Goal: Task Accomplishment & Management: Use online tool/utility

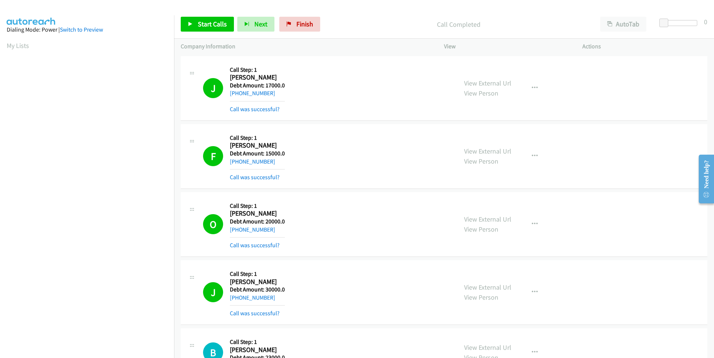
scroll to position [74, 0]
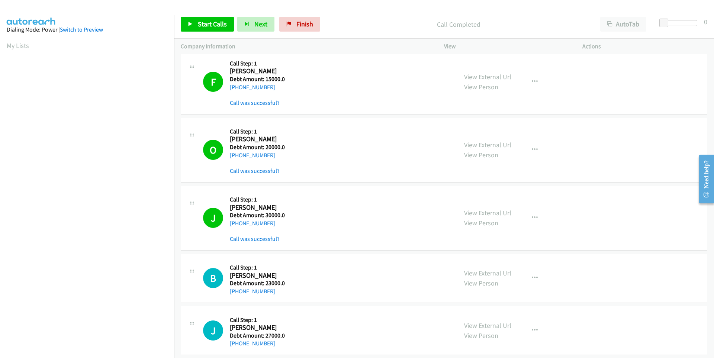
click at [208, 32] on div "Start Calls Pause Next Finish Call Completed AutoTab AutoTab 0" at bounding box center [444, 24] width 540 height 29
click at [208, 24] on span "Start Calls" at bounding box center [212, 24] width 29 height 9
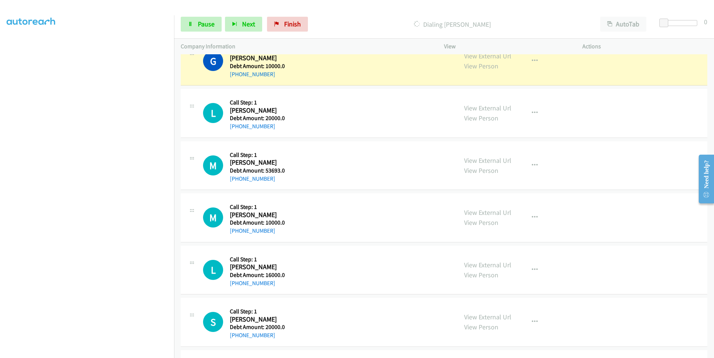
scroll to position [595, 0]
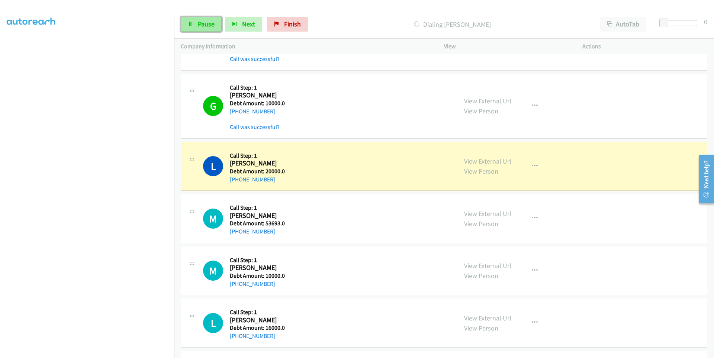
click at [195, 25] on link "Pause" at bounding box center [201, 24] width 41 height 15
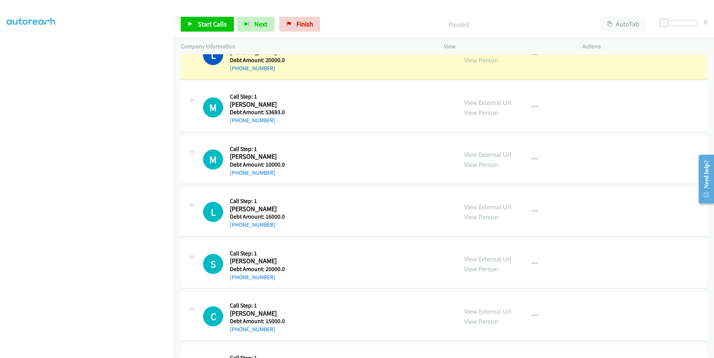
scroll to position [706, 0]
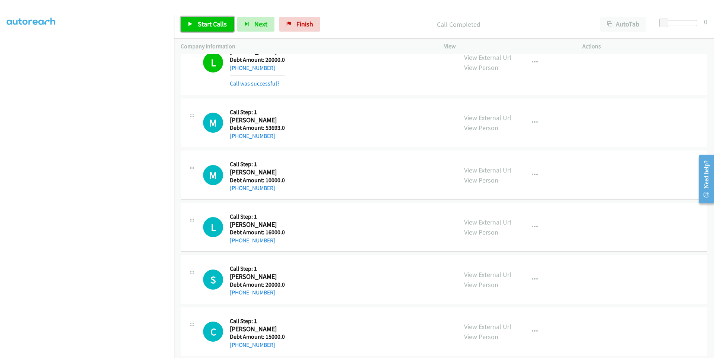
click at [187, 27] on link "Start Calls" at bounding box center [207, 24] width 53 height 15
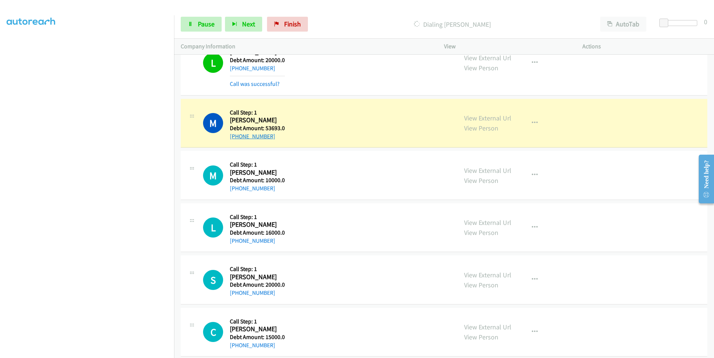
drag, startPoint x: 279, startPoint y: 137, endPoint x: 236, endPoint y: 139, distance: 43.2
click at [236, 139] on div "+1 915-203-0143" at bounding box center [257, 136] width 55 height 9
copy link "915-203-0143"
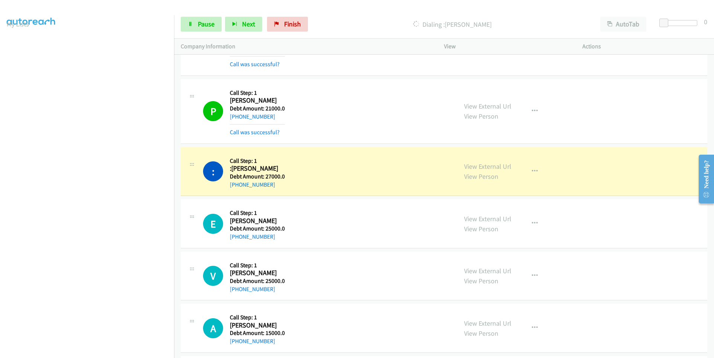
scroll to position [59, 0]
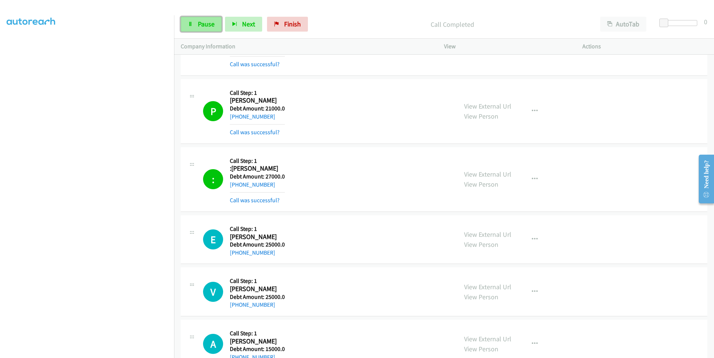
click at [193, 22] on link "Pause" at bounding box center [201, 24] width 41 height 15
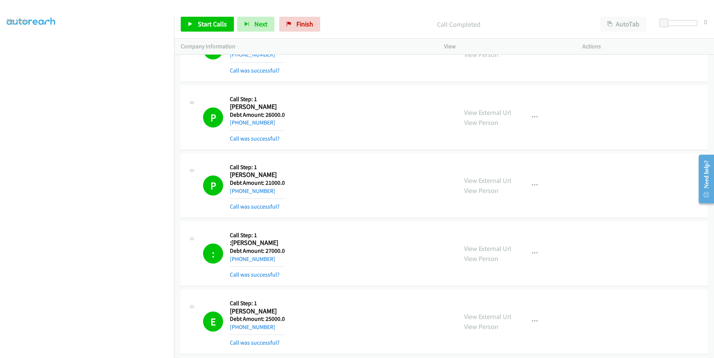
scroll to position [37, 0]
click at [203, 31] on link "Start Calls" at bounding box center [207, 24] width 53 height 15
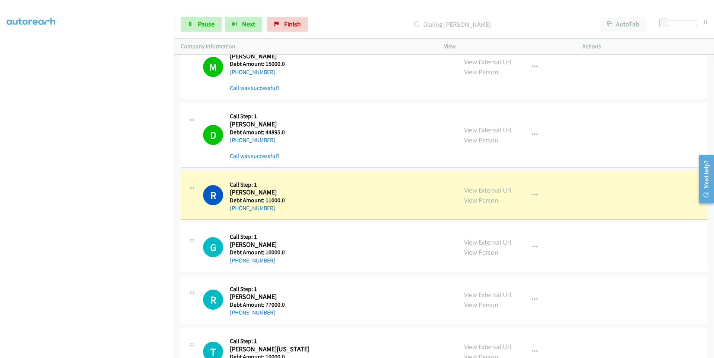
scroll to position [43, 0]
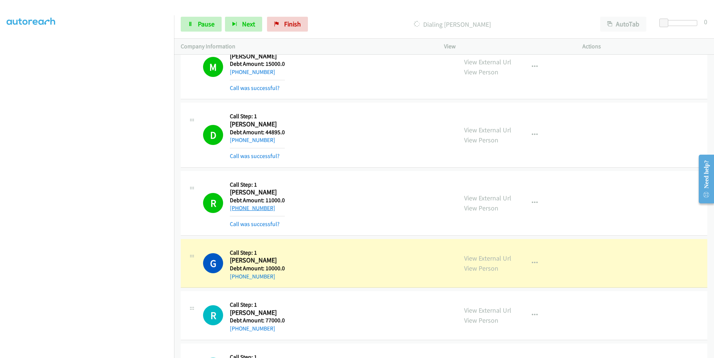
drag, startPoint x: 276, startPoint y: 207, endPoint x: 237, endPoint y: 210, distance: 39.1
click at [237, 210] on div "+1 440-258-2251" at bounding box center [257, 208] width 55 height 9
copy link "440-258-2251"
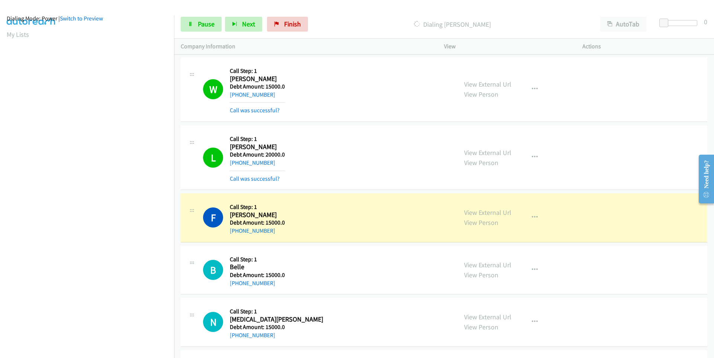
scroll to position [10, 0]
drag, startPoint x: 273, startPoint y: 227, endPoint x: 237, endPoint y: 230, distance: 36.1
click at [236, 230] on div "+1 941-926-8999" at bounding box center [257, 230] width 55 height 9
copy link "941-926-8999"
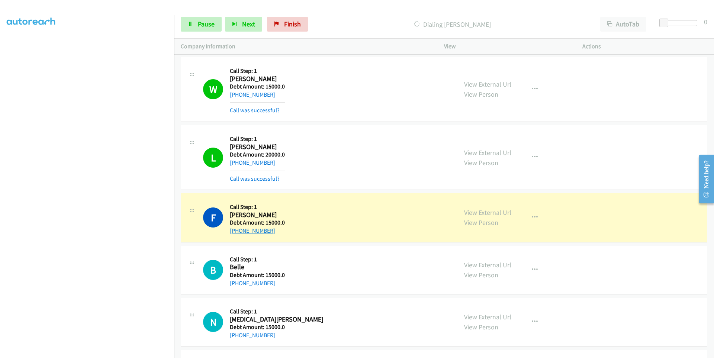
copy link "941-926-8999"
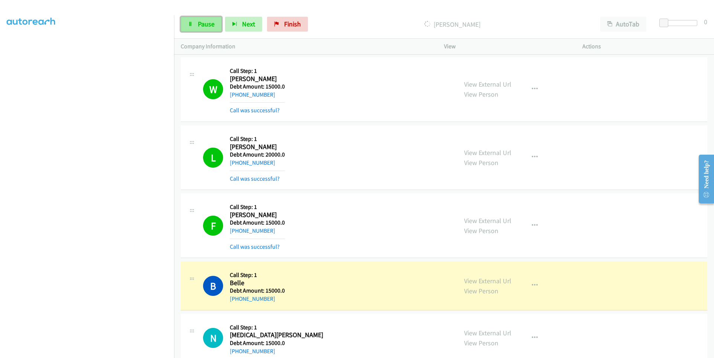
click at [195, 26] on link "Pause" at bounding box center [201, 24] width 41 height 15
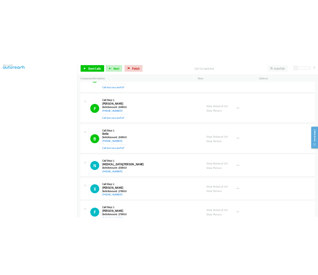
scroll to position [0, 0]
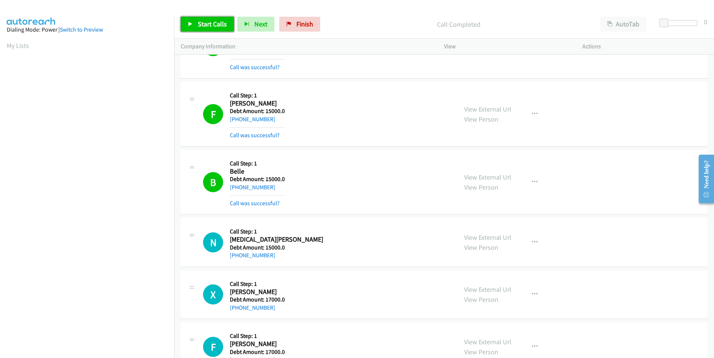
click at [204, 22] on span "Start Calls" at bounding box center [212, 24] width 29 height 9
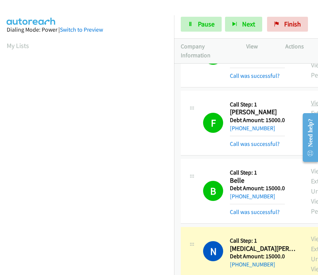
scroll to position [4511, 0]
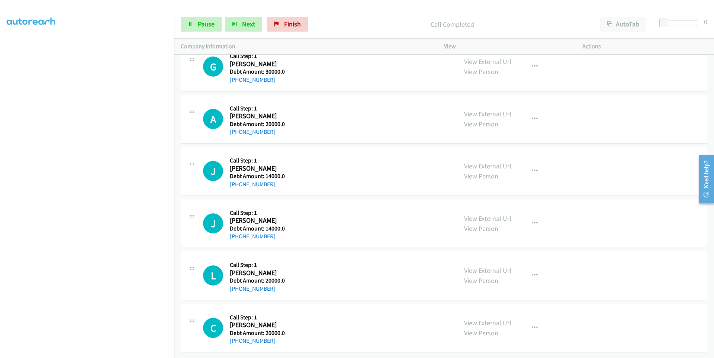
scroll to position [3650, 0]
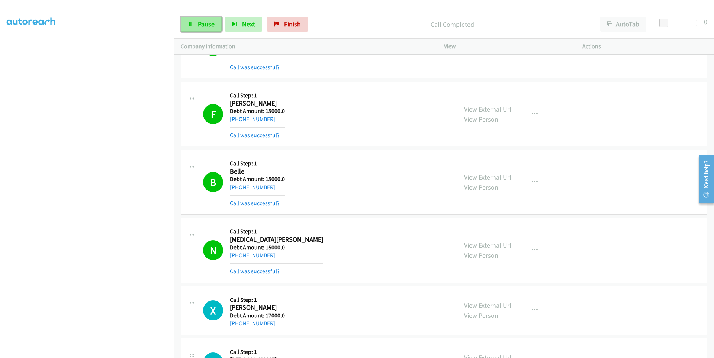
click at [192, 23] on icon at bounding box center [190, 24] width 5 height 5
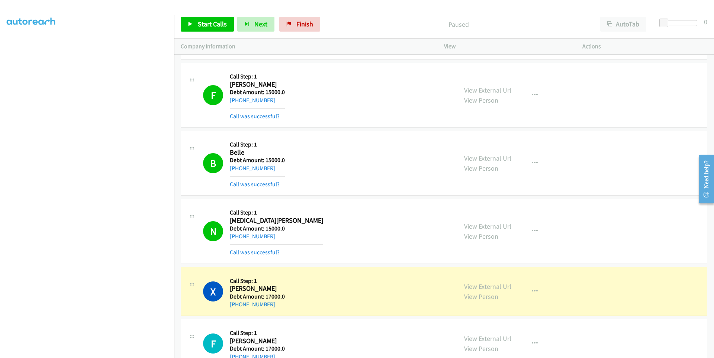
scroll to position [3687, 0]
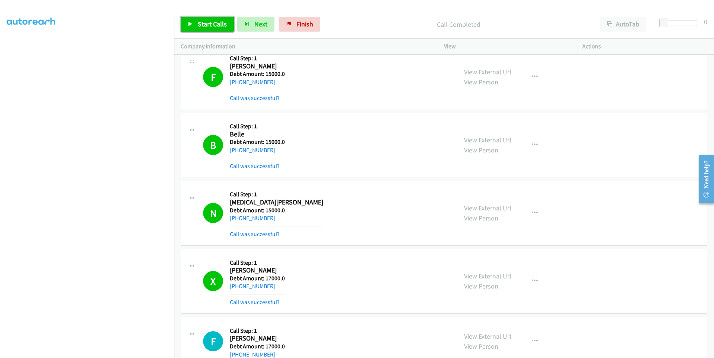
click at [202, 23] on span "Start Calls" at bounding box center [212, 24] width 29 height 9
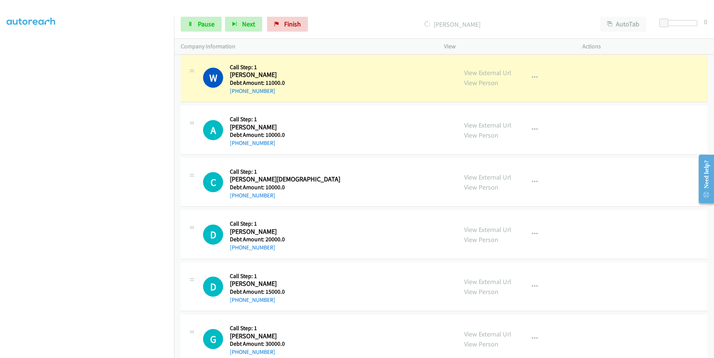
scroll to position [4022, 0]
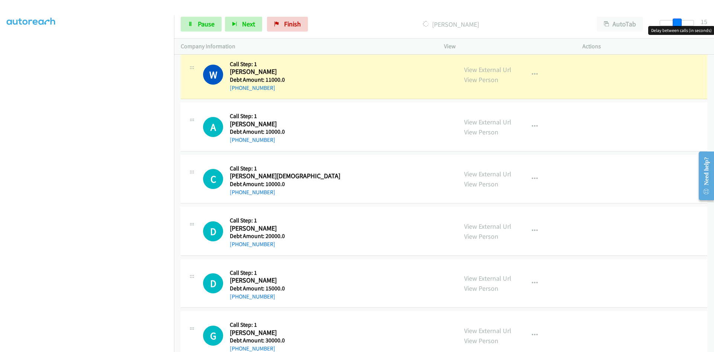
drag, startPoint x: 663, startPoint y: 23, endPoint x: 679, endPoint y: 22, distance: 16.4
click at [679, 22] on span at bounding box center [676, 23] width 9 height 9
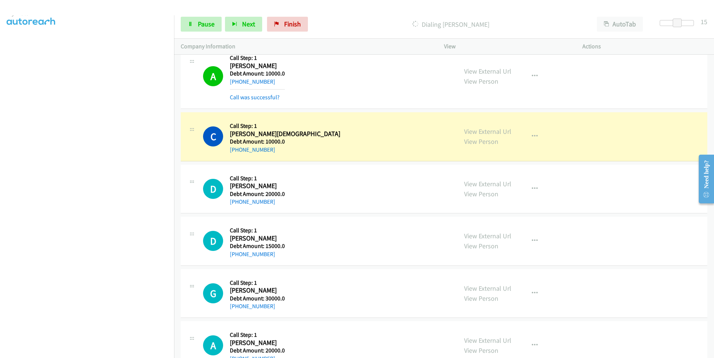
scroll to position [0, 0]
click at [299, 133] on div "C Callback Scheduled Call Step: 1 Calvin Bishop America/Los_Angeles Debt Amount…" at bounding box center [327, 136] width 248 height 35
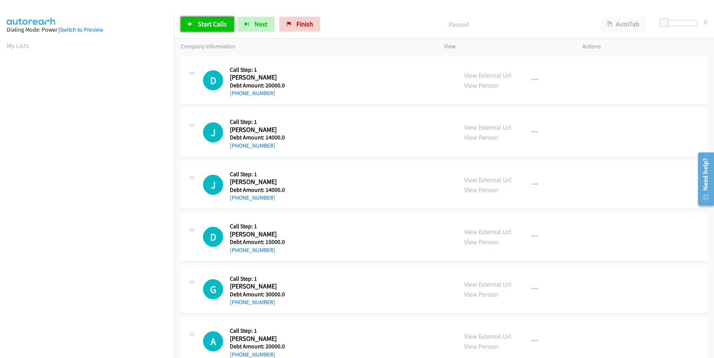
click at [191, 22] on icon at bounding box center [190, 24] width 5 height 5
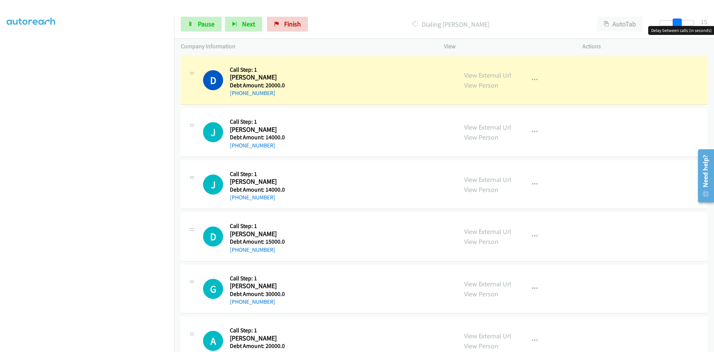
drag, startPoint x: 664, startPoint y: 22, endPoint x: 681, endPoint y: 22, distance: 16.7
click at [681, 22] on span at bounding box center [676, 23] width 9 height 9
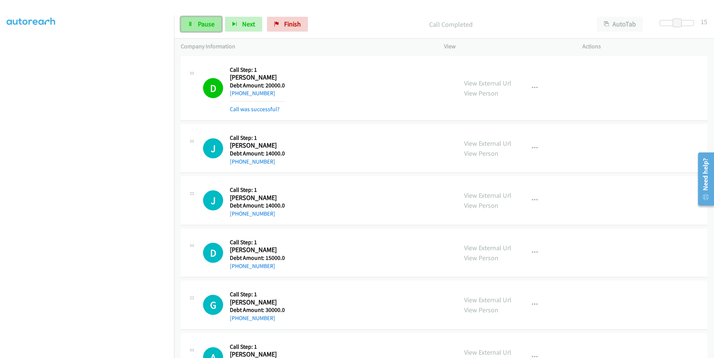
click at [197, 25] on link "Pause" at bounding box center [201, 24] width 41 height 15
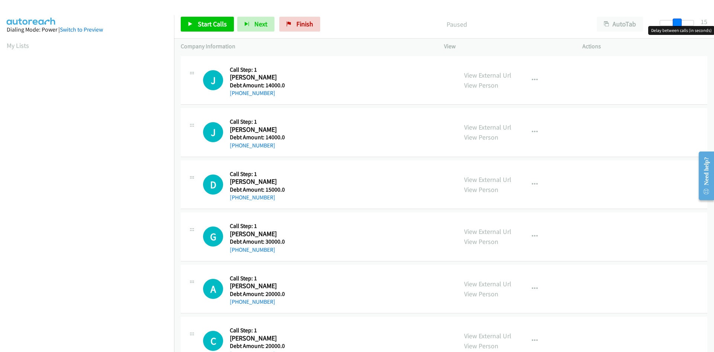
drag, startPoint x: 663, startPoint y: 22, endPoint x: 679, endPoint y: 22, distance: 16.7
click at [679, 22] on span at bounding box center [676, 23] width 9 height 9
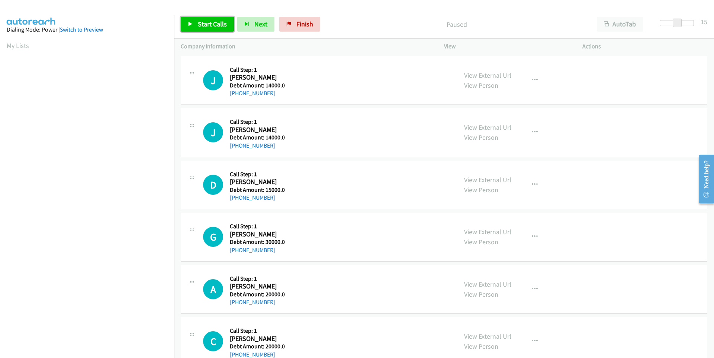
click at [194, 23] on link "Start Calls" at bounding box center [207, 24] width 53 height 15
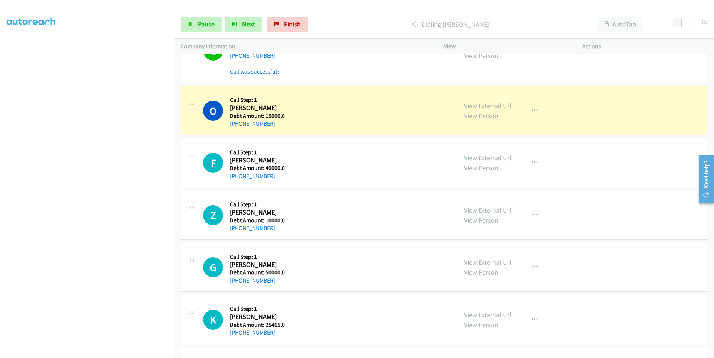
scroll to position [483, 0]
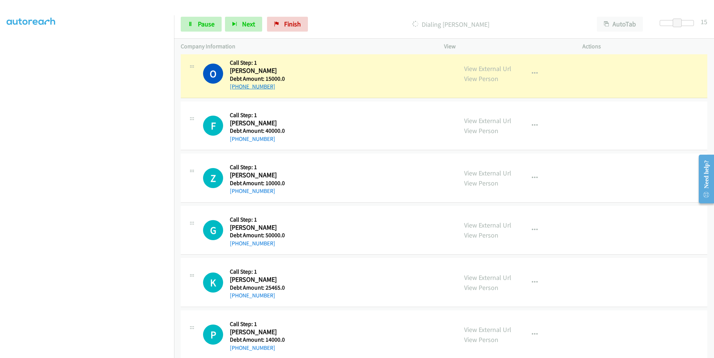
drag, startPoint x: 276, startPoint y: 85, endPoint x: 236, endPoint y: 86, distance: 40.1
click at [236, 86] on div "+1 610-245-7275" at bounding box center [257, 86] width 55 height 9
copy link "610-245-7275"
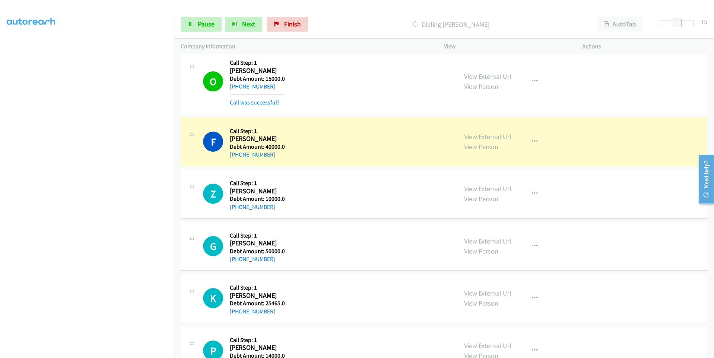
scroll to position [43, 0]
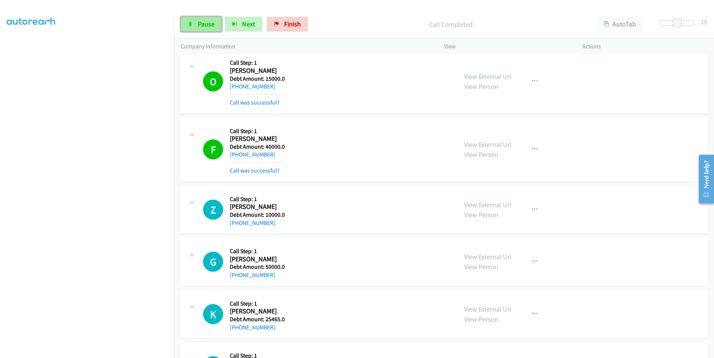
click at [185, 23] on link "Pause" at bounding box center [201, 24] width 41 height 15
click at [189, 24] on icon at bounding box center [190, 24] width 5 height 5
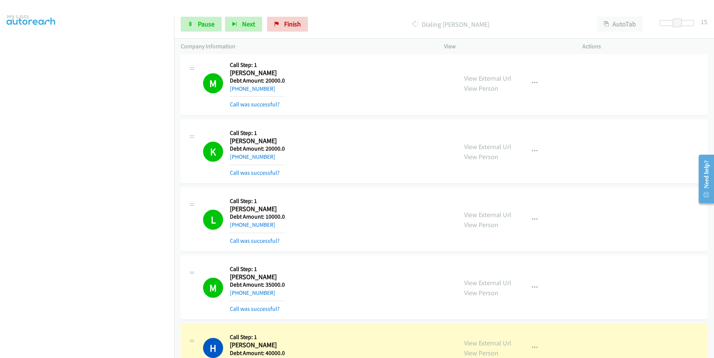
scroll to position [0, 0]
click at [3, 44] on aside "Dialing Mode: Power | Switch to Preview My Lists" at bounding box center [87, 220] width 174 height 411
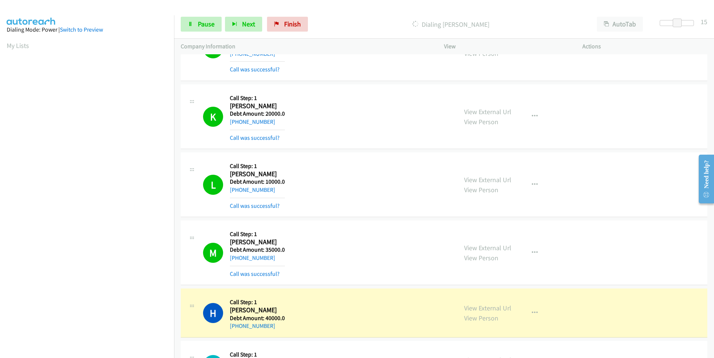
scroll to position [1189, 0]
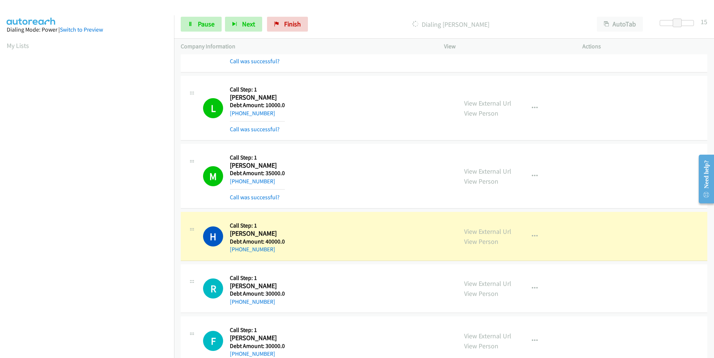
click at [314, 287] on div "R Callback Scheduled Call Step: 1 Ruben Samudio America/Los_Angeles Debt Amount…" at bounding box center [327, 288] width 248 height 35
click at [309, 292] on div "R Callback Scheduled Call Step: 1 Ruben Samudio America/Los_Angeles Debt Amount…" at bounding box center [327, 288] width 248 height 35
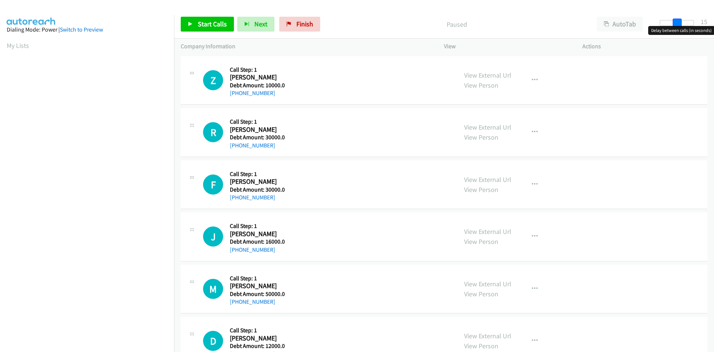
drag, startPoint x: 663, startPoint y: 22, endPoint x: 678, endPoint y: 23, distance: 15.3
click at [678, 23] on span at bounding box center [676, 23] width 9 height 9
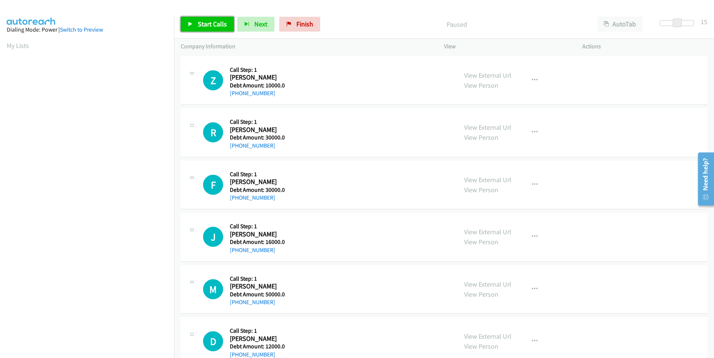
click at [187, 26] on link "Start Calls" at bounding box center [207, 24] width 53 height 15
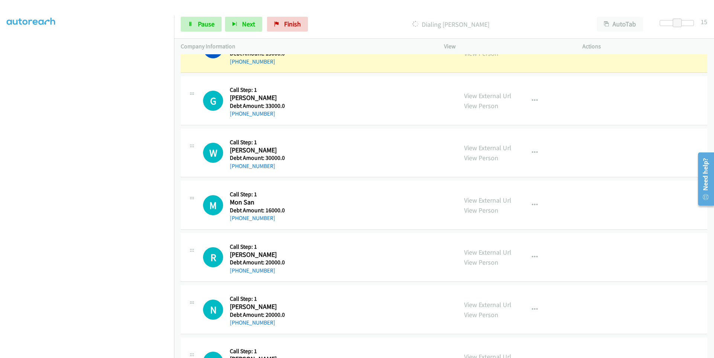
scroll to position [743, 0]
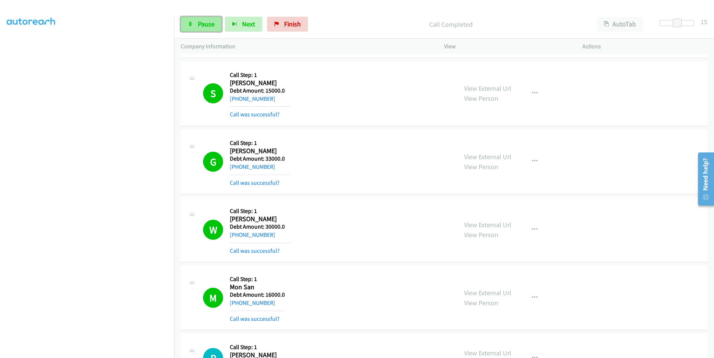
click at [193, 26] on icon at bounding box center [190, 24] width 5 height 5
click at [197, 27] on link "Start Calls" at bounding box center [207, 24] width 53 height 15
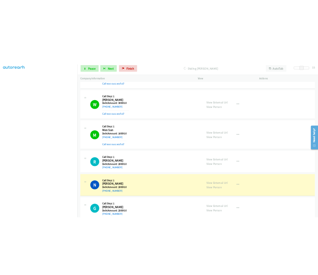
scroll to position [855, 0]
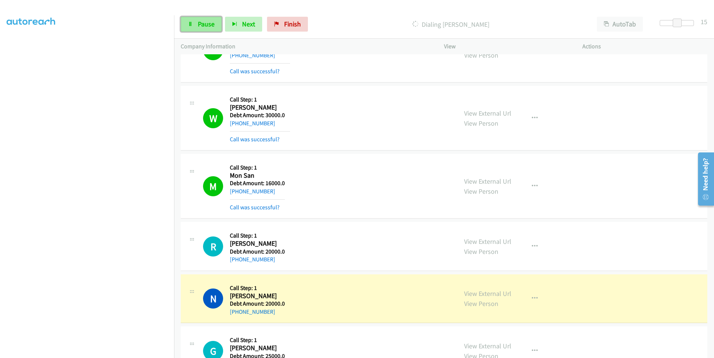
click at [189, 25] on icon at bounding box center [190, 24] width 5 height 5
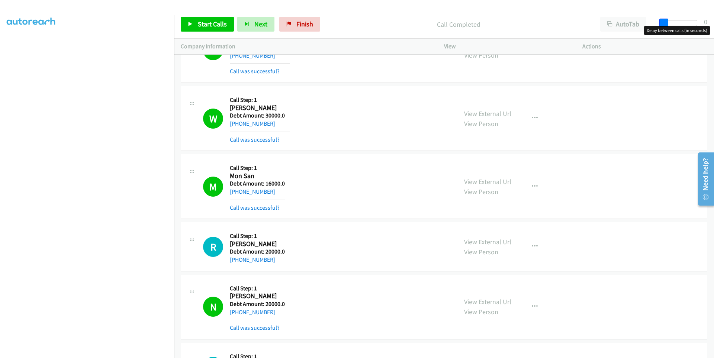
drag, startPoint x: 676, startPoint y: 23, endPoint x: 649, endPoint y: 24, distance: 26.8
click at [649, 24] on div "Start Calls Pause Next Finish Call Completed AutoTab AutoTab 0" at bounding box center [444, 24] width 540 height 29
click at [204, 26] on span "Start Calls" at bounding box center [212, 24] width 29 height 9
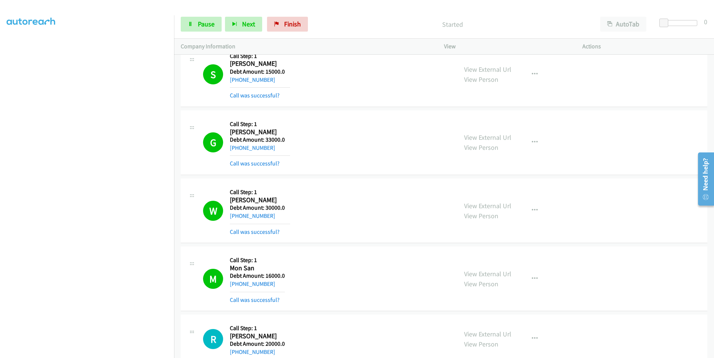
scroll to position [743, 0]
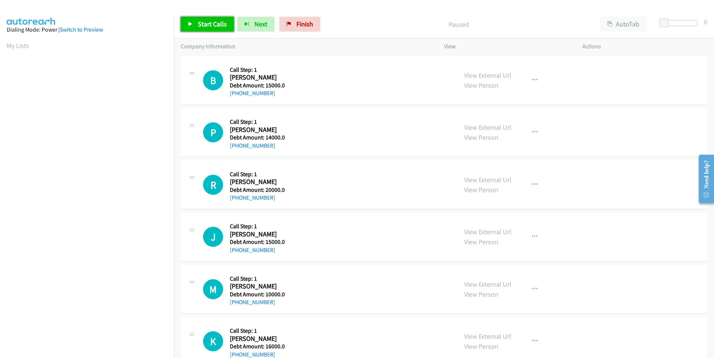
click at [186, 25] on link "Start Calls" at bounding box center [207, 24] width 53 height 15
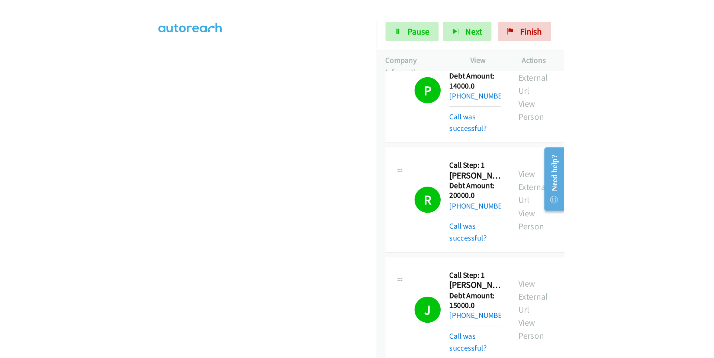
scroll to position [87, 0]
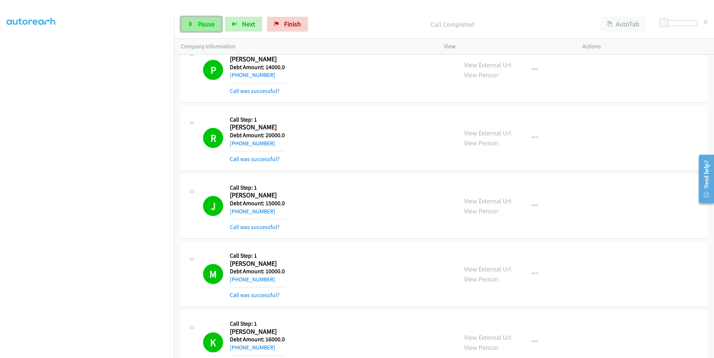
click at [190, 29] on link "Pause" at bounding box center [201, 24] width 41 height 15
click at [192, 22] on icon at bounding box center [190, 24] width 5 height 5
click at [191, 29] on link "Pause" at bounding box center [201, 24] width 41 height 15
click at [191, 28] on link "Pause" at bounding box center [201, 24] width 41 height 15
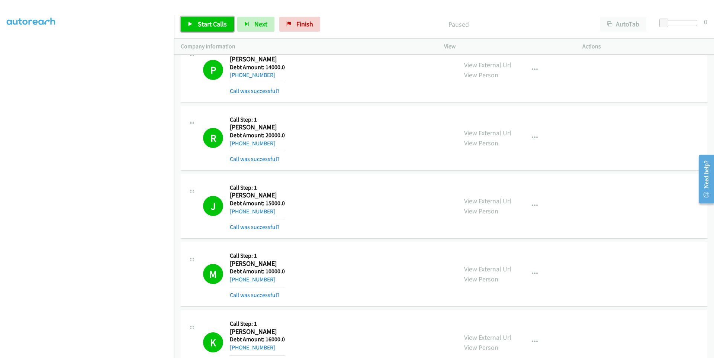
click at [191, 23] on icon at bounding box center [190, 24] width 5 height 5
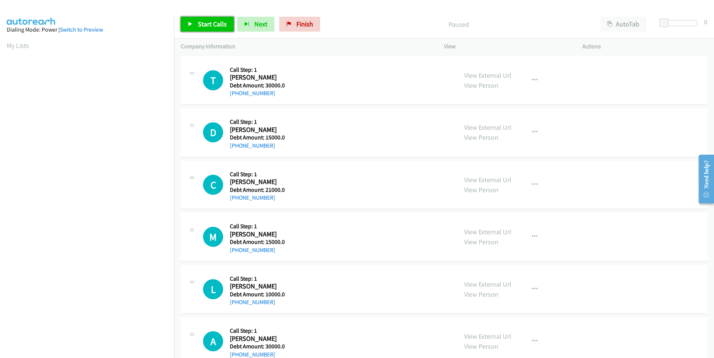
click at [194, 23] on link "Start Calls" at bounding box center [207, 24] width 53 height 15
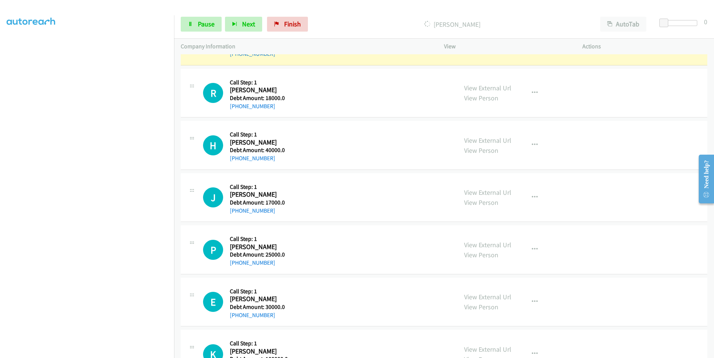
scroll to position [2044, 0]
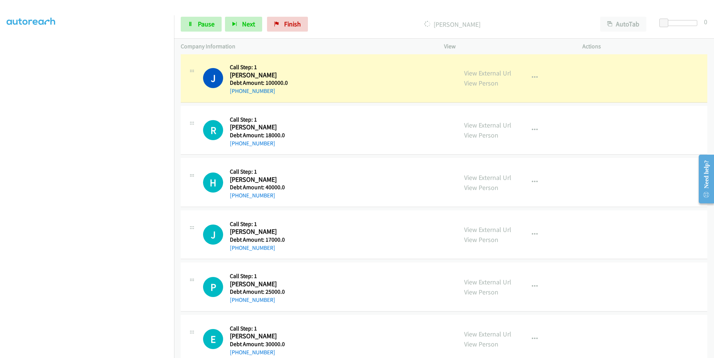
click at [274, 82] on h5 "Debt Amount: 100000.0" at bounding box center [259, 82] width 58 height 7
drag, startPoint x: 274, startPoint y: 89, endPoint x: 235, endPoint y: 90, distance: 38.7
click at [235, 90] on div "[PHONE_NUMBER]" at bounding box center [259, 91] width 58 height 9
copy link "[PHONE_NUMBER]"
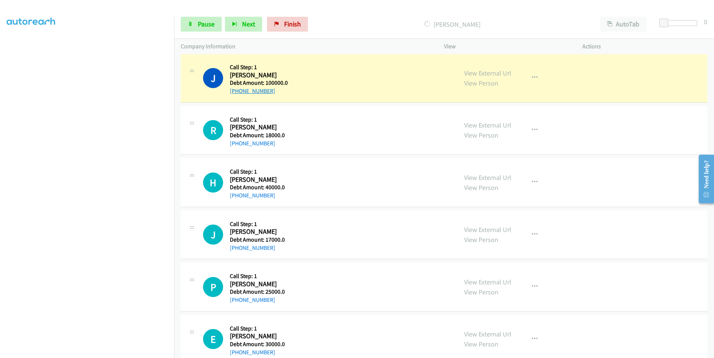
copy link "[PHONE_NUMBER]"
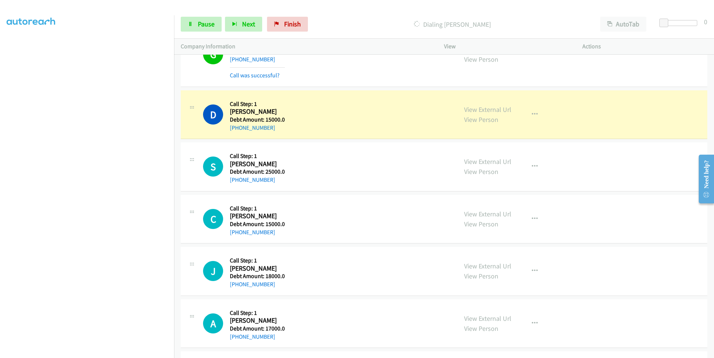
scroll to position [59, 0]
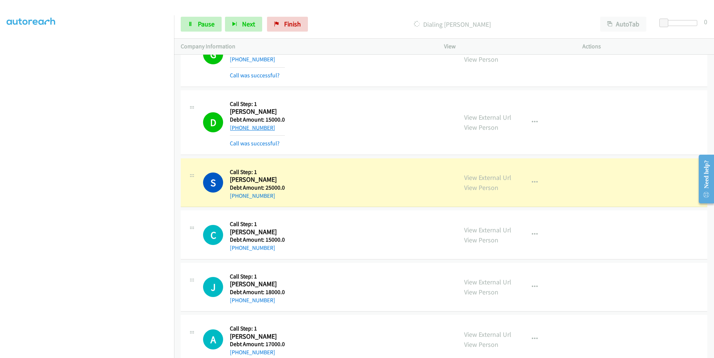
drag, startPoint x: 283, startPoint y: 127, endPoint x: 236, endPoint y: 128, distance: 46.8
click at [236, 128] on div "[PHONE_NUMBER]" at bounding box center [257, 127] width 55 height 9
copy link "[PHONE_NUMBER]"
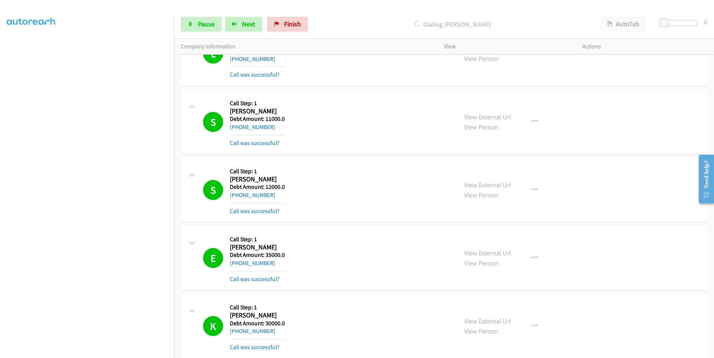
scroll to position [3573, 0]
click at [299, 26] on span "Finish" at bounding box center [292, 24] width 17 height 9
